Goal: Information Seeking & Learning: Understand process/instructions

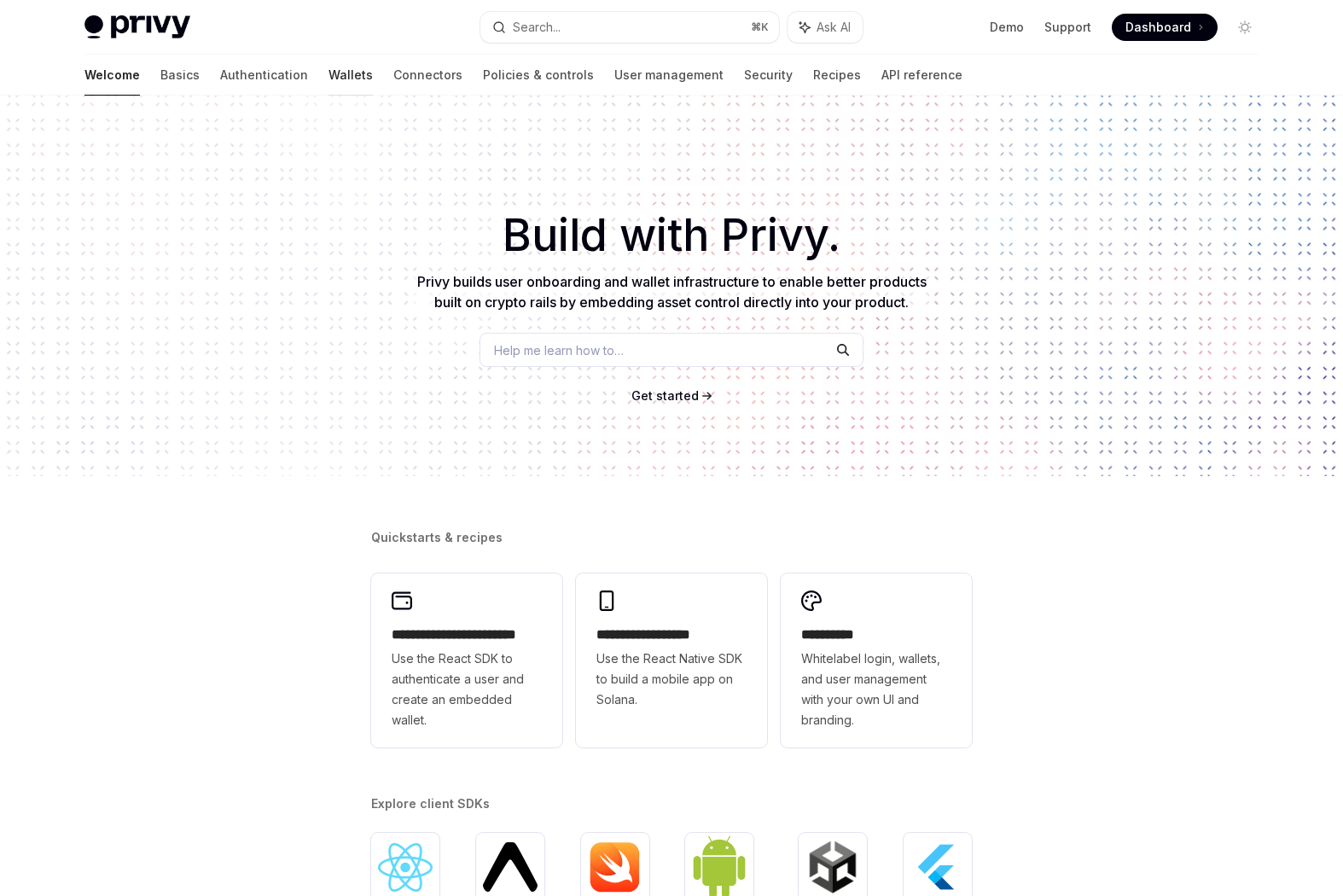
click at [328, 65] on link "Wallets" at bounding box center [351, 75] width 45 height 41
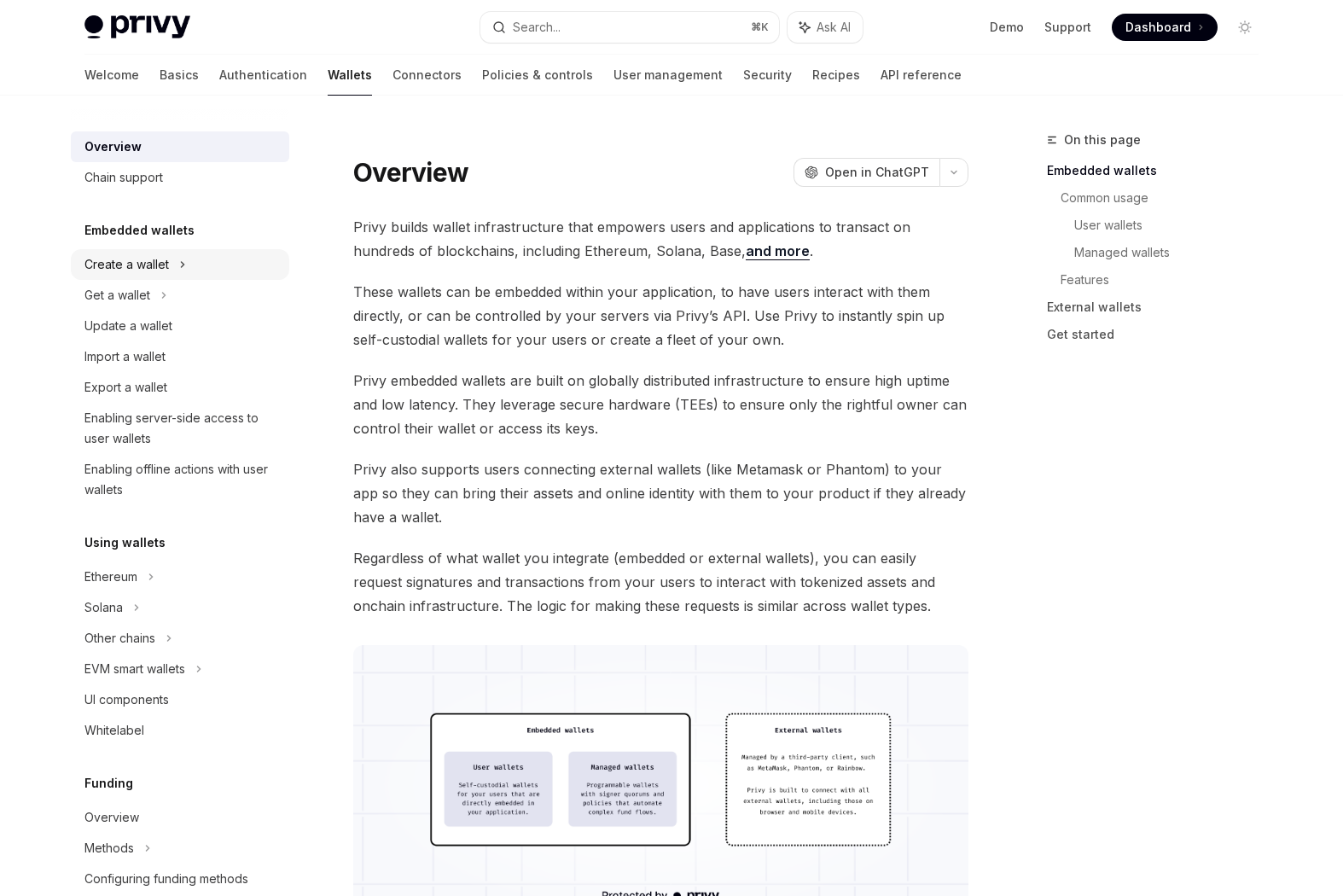
click at [151, 265] on div "Create a wallet" at bounding box center [126, 264] width 84 height 20
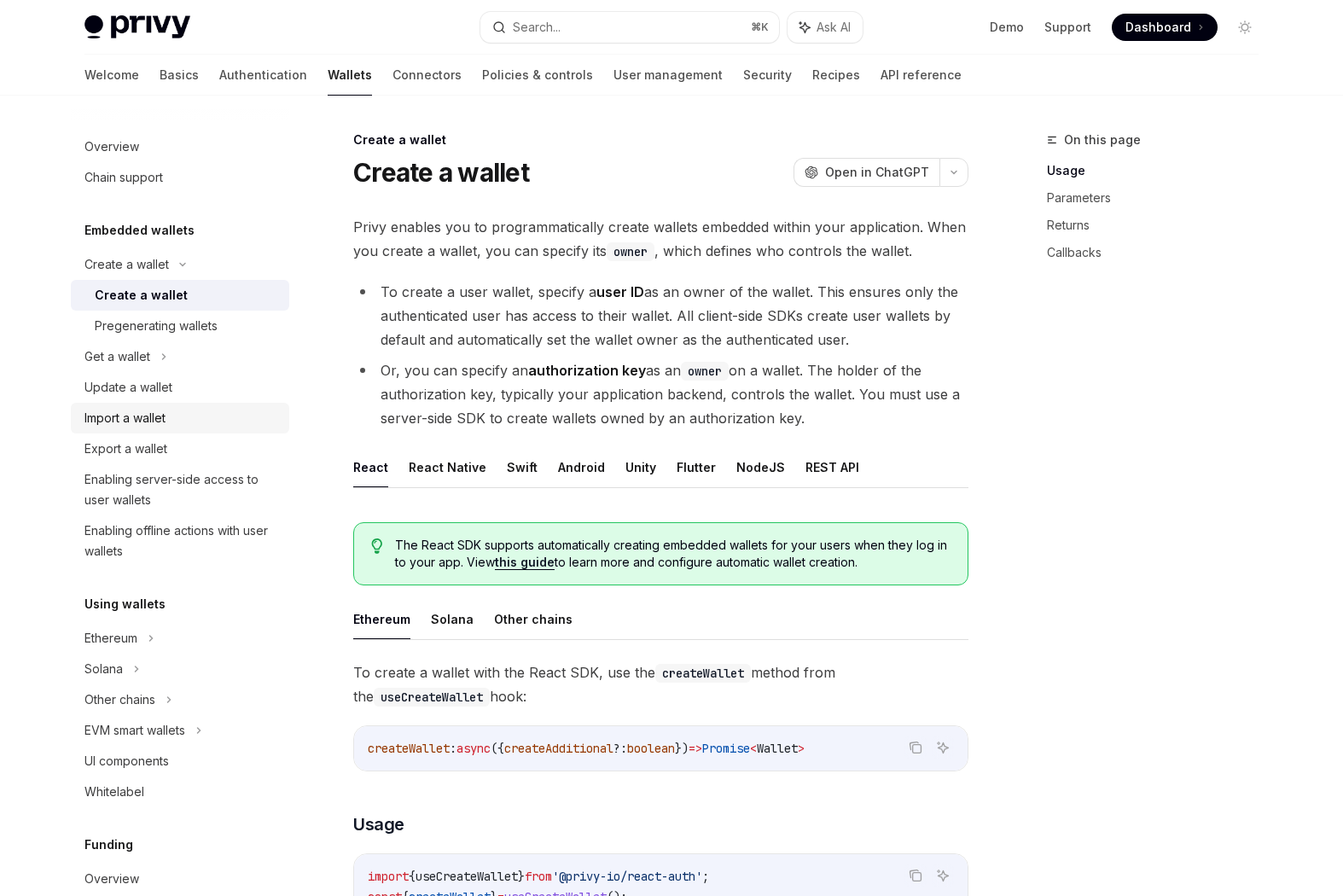
click at [153, 409] on div "Import a wallet" at bounding box center [124, 417] width 81 height 20
type textarea "*"
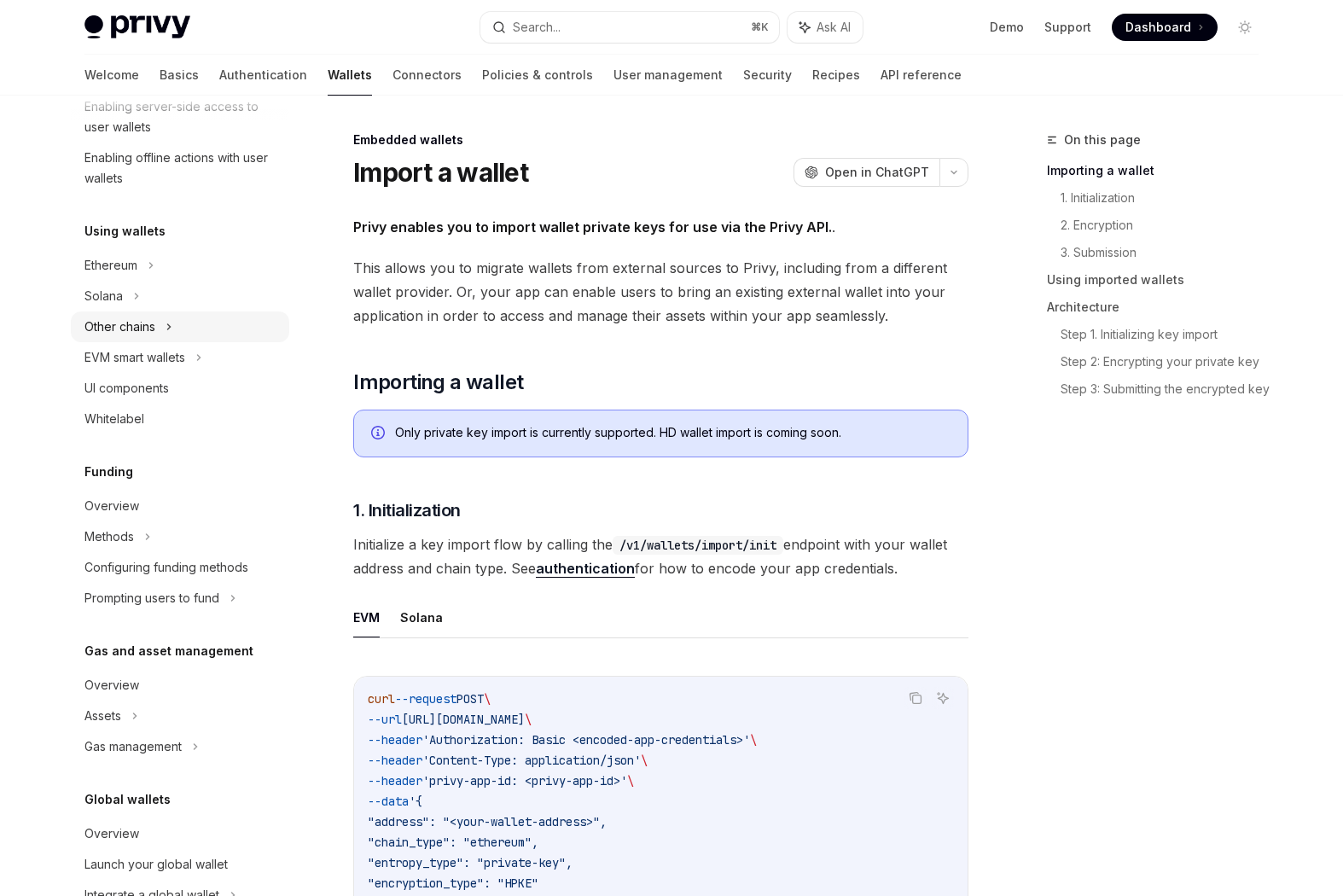
scroll to position [421, 0]
